Goal: Task Accomplishment & Management: Manage account settings

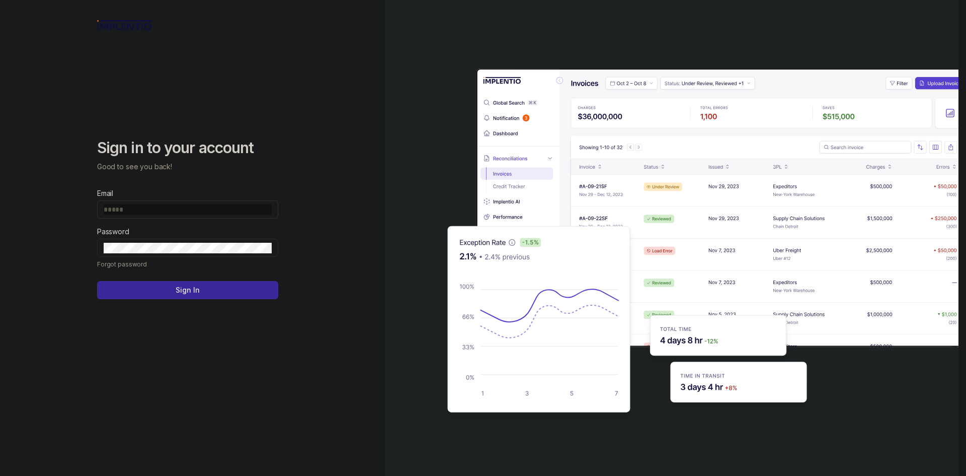
click at [174, 206] on input "Email" at bounding box center [188, 209] width 168 height 10
click at [225, 207] on input "Email" at bounding box center [188, 209] width 168 height 10
type input "**********"
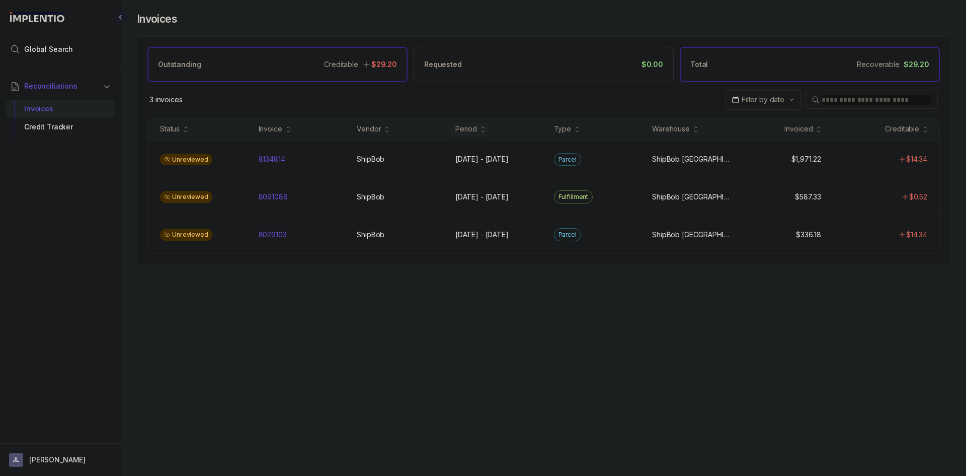
click at [845, 66] on div "Total Recoverable $29.20" at bounding box center [810, 64] width 260 height 35
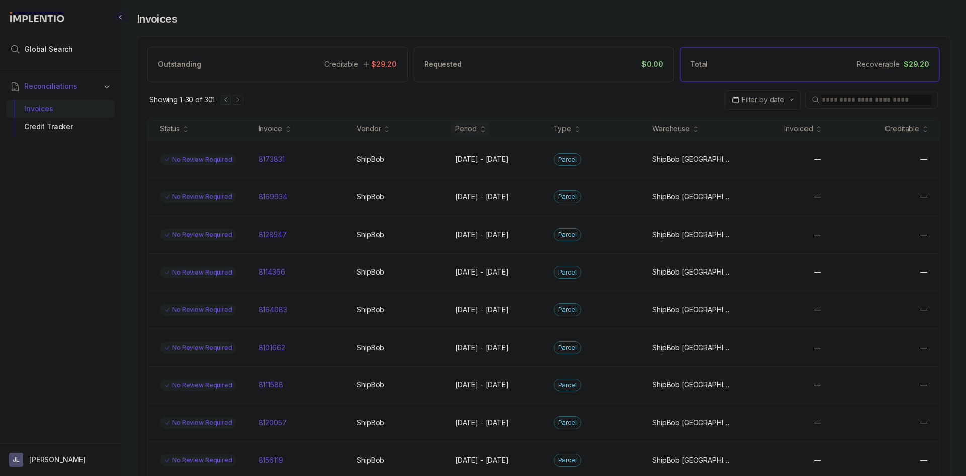
click at [462, 131] on div "Period" at bounding box center [466, 129] width 22 height 10
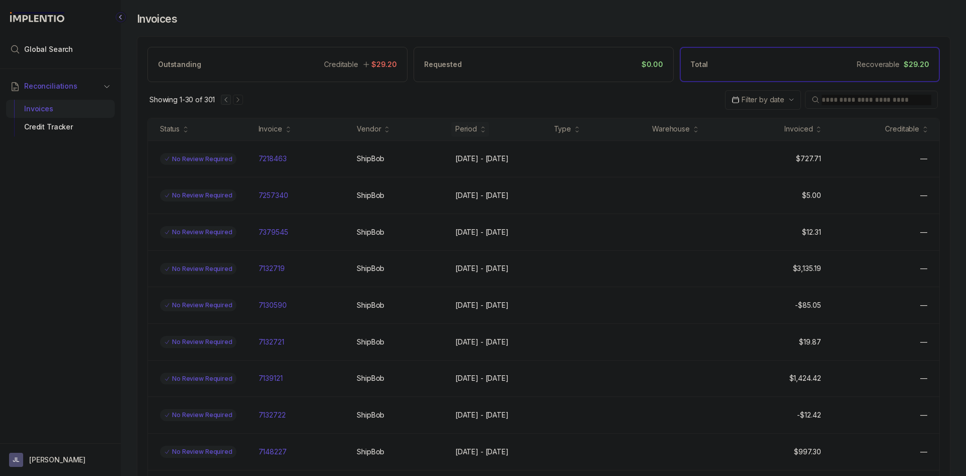
click at [469, 129] on div "Period" at bounding box center [466, 129] width 22 height 10
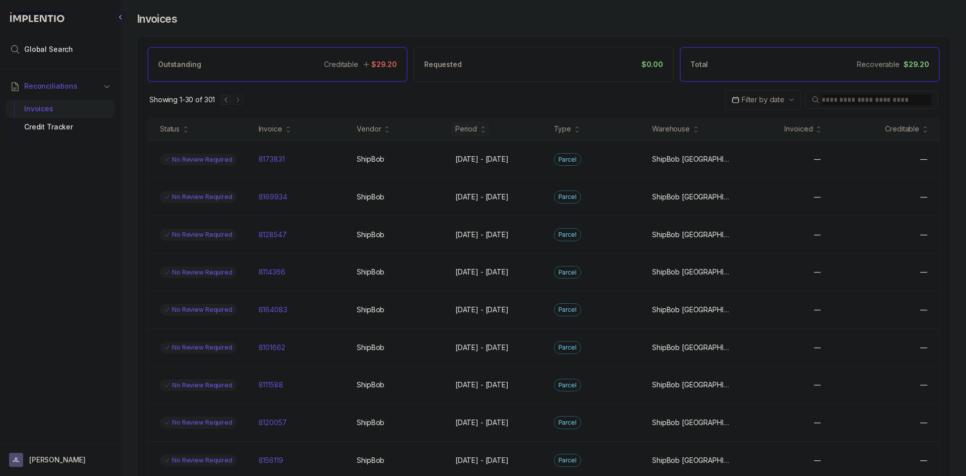
click at [225, 73] on div "Outstanding Creditable $29.20" at bounding box center [277, 64] width 260 height 35
